Goal: Register for event/course

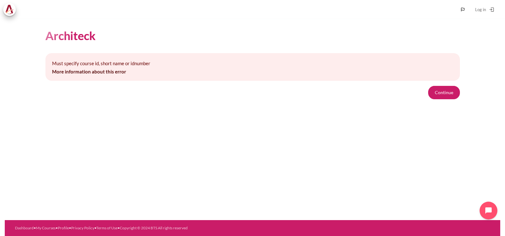
drag, startPoint x: 451, startPoint y: 99, endPoint x: 452, endPoint y: 102, distance: 3.2
click at [451, 101] on div "Architeck Must specify course id, short name or idnumber More information about…" at bounding box center [252, 64] width 415 height 90
click at [456, 94] on button "Continue" at bounding box center [444, 92] width 32 height 13
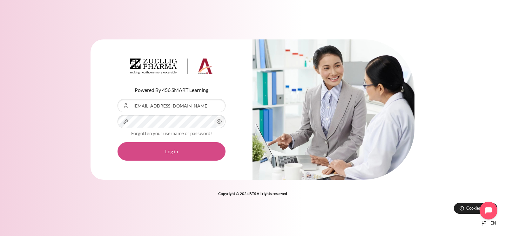
click at [187, 154] on button "Log in" at bounding box center [172, 151] width 108 height 18
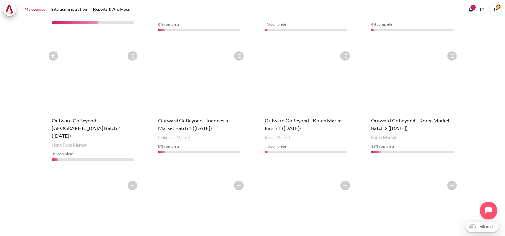
scroll to position [137, 0]
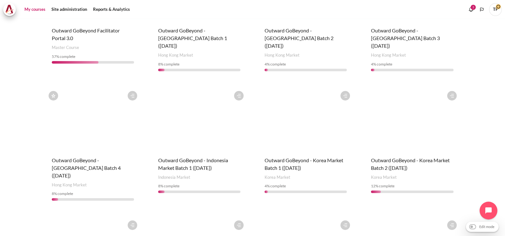
click at [276, 119] on figure "Content" at bounding box center [305, 120] width 95 height 64
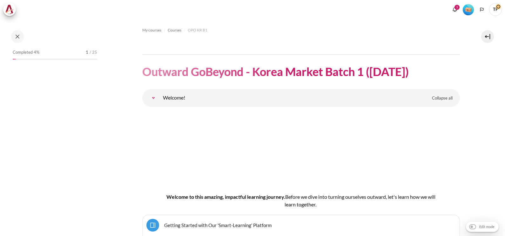
drag, startPoint x: 151, startPoint y: 74, endPoint x: 426, endPoint y: 71, distance: 275.2
click at [426, 71] on header "Outward GoBeyond - Korea Market Batch 1 (May 2025)" at bounding box center [301, 71] width 318 height 15
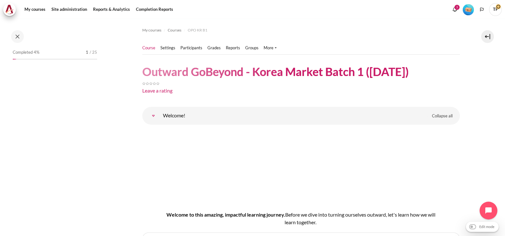
copy h1 "Outward GoBeyond - Korea Market Batch 1 (May 2025)"
